Goal: Entertainment & Leisure: Consume media (video, audio)

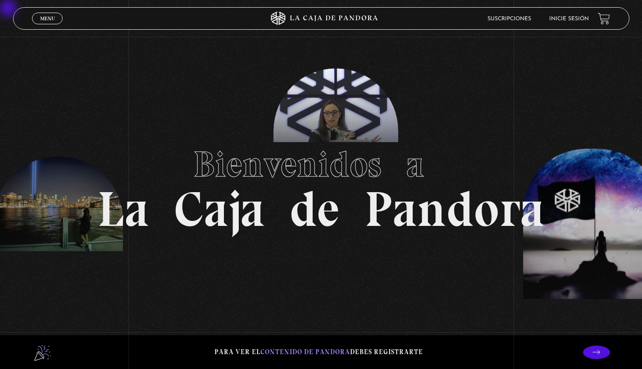
click at [344, 20] on link "Inicie sesión" at bounding box center [569, 18] width 40 height 5
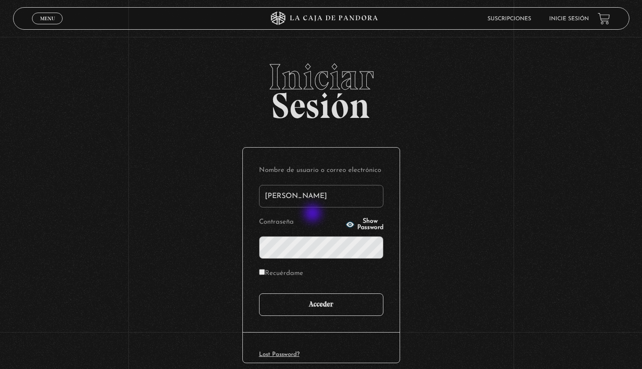
click at [314, 295] on input "Acceder" at bounding box center [321, 305] width 124 height 23
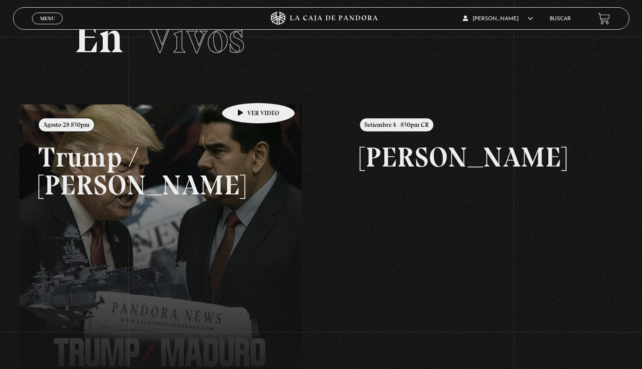
scroll to position [6, 0]
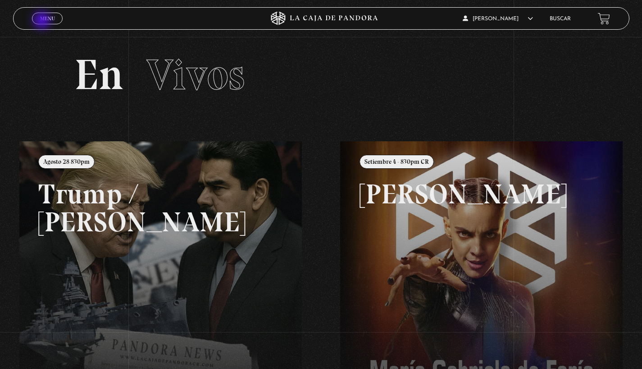
click at [43, 21] on span "Menu" at bounding box center [47, 18] width 15 height 5
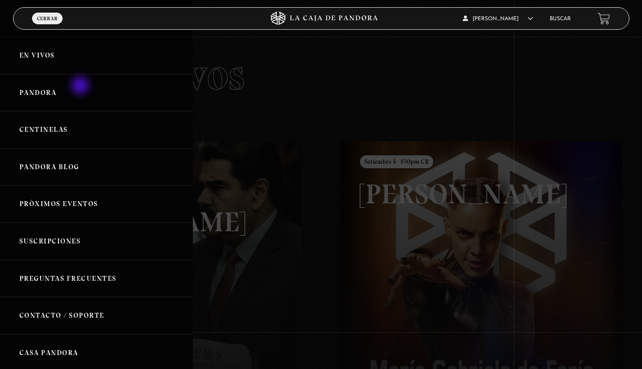
click at [81, 87] on link "Pandora" at bounding box center [96, 92] width 193 height 37
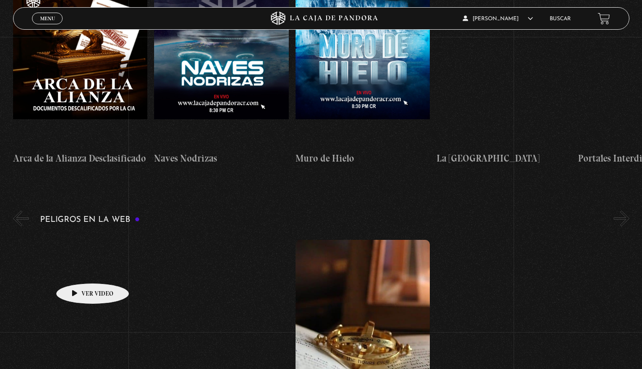
scroll to position [1835, 0]
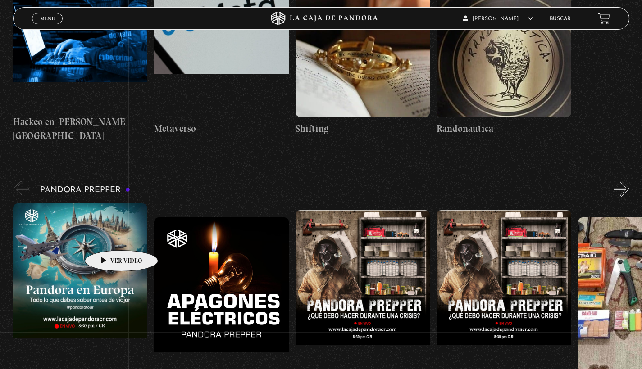
click at [107, 237] on figure at bounding box center [80, 285] width 135 height 162
